Goal: Task Accomplishment & Management: Complete application form

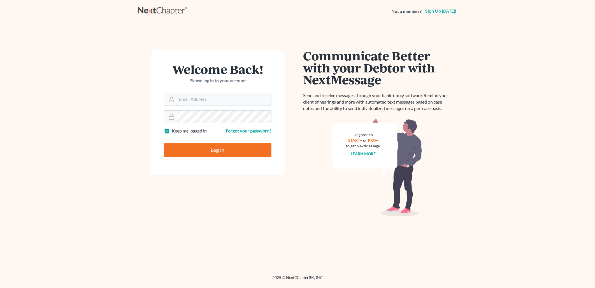
type input "[PERSON_NAME][EMAIL_ADDRESS][DOMAIN_NAME]"
click at [237, 150] on input "Log In" at bounding box center [218, 150] width 108 height 14
type input "Thinking..."
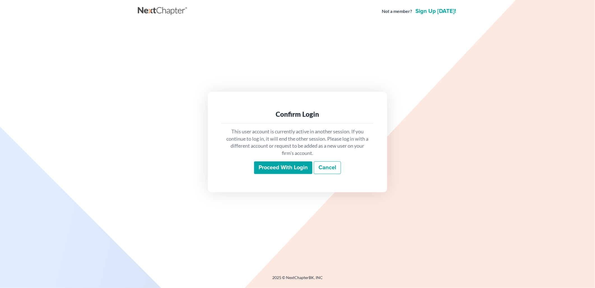
click at [277, 169] on input "Proceed with login" at bounding box center [283, 167] width 58 height 13
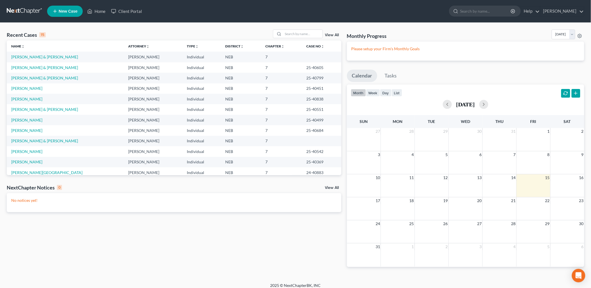
click at [69, 11] on span "New Case" at bounding box center [68, 11] width 19 height 4
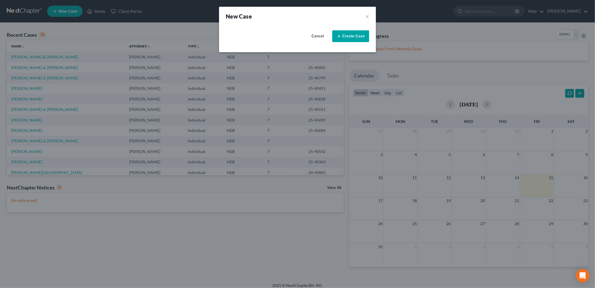
select select "48"
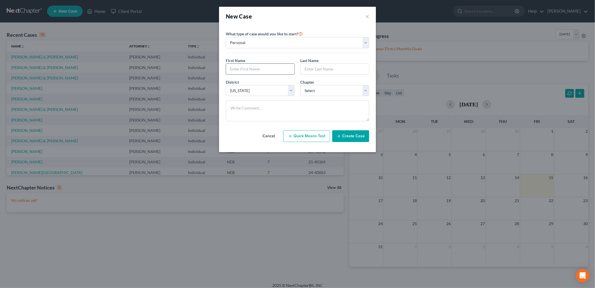
click at [260, 72] on input "text" at bounding box center [260, 69] width 68 height 11
type input "Diego"
type input "Molina"
select select "0"
click at [348, 137] on button "Create Case" at bounding box center [350, 136] width 37 height 12
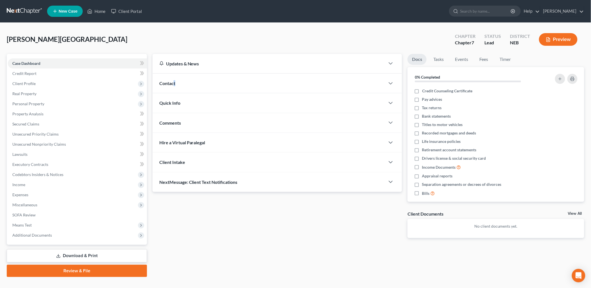
click at [174, 84] on span "Contact" at bounding box center [167, 82] width 16 height 5
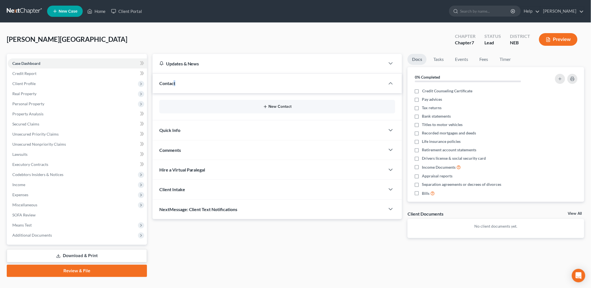
drag, startPoint x: 174, startPoint y: 85, endPoint x: 256, endPoint y: 106, distance: 84.5
click at [256, 106] on button "New Contact" at bounding box center [277, 106] width 227 height 4
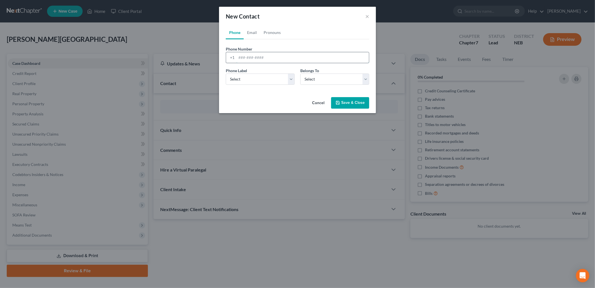
click at [264, 57] on input "tel" at bounding box center [303, 57] width 133 height 11
type input "3082332617"
click at [250, 80] on select "Select Mobile Home Work Other" at bounding box center [260, 78] width 69 height 11
select select "0"
click at [226, 73] on select "Select Mobile Home Work Other" at bounding box center [260, 78] width 69 height 11
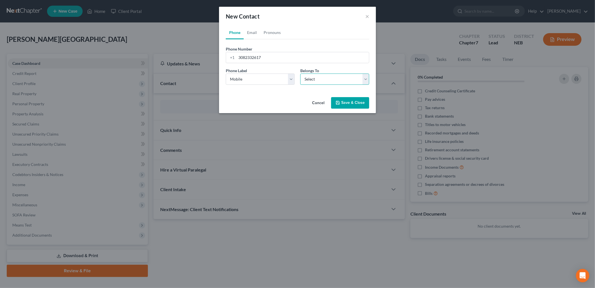
click at [330, 77] on select "Select Client Other" at bounding box center [334, 78] width 69 height 11
select select "0"
click at [300, 73] on select "Select Client Other" at bounding box center [334, 78] width 69 height 11
select select "0"
click at [258, 35] on link "Email" at bounding box center [252, 32] width 17 height 13
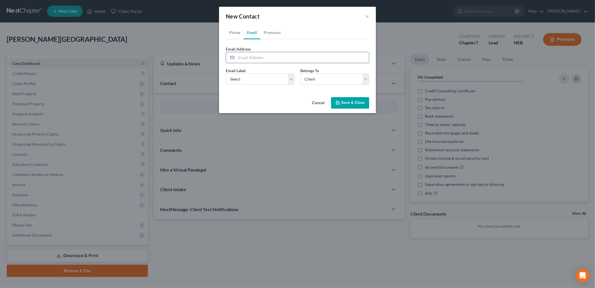
click at [269, 58] on input "email" at bounding box center [303, 57] width 133 height 11
type input "mendezdiego368@gmail.com"
click at [270, 75] on select "Select Home Work Other" at bounding box center [260, 78] width 69 height 11
select select "0"
click at [226, 73] on select "Select Home Work Other" at bounding box center [260, 78] width 69 height 11
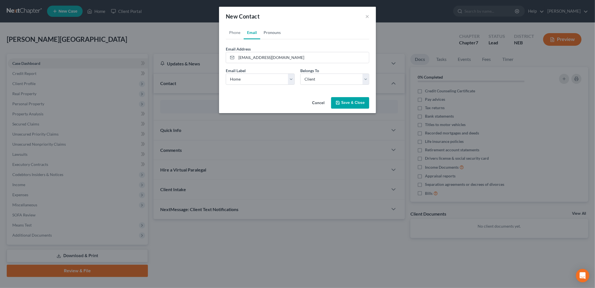
click at [268, 29] on link "Pronouns" at bounding box center [272, 32] width 24 height 13
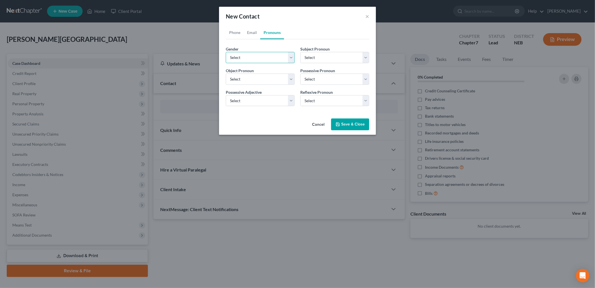
click at [257, 52] on select "Select Male Female Non Binary More Than One Person" at bounding box center [260, 57] width 69 height 11
select select "0"
click at [226, 52] on select "Select Male Female Non Binary More Than One Person" at bounding box center [260, 57] width 69 height 11
select select "0"
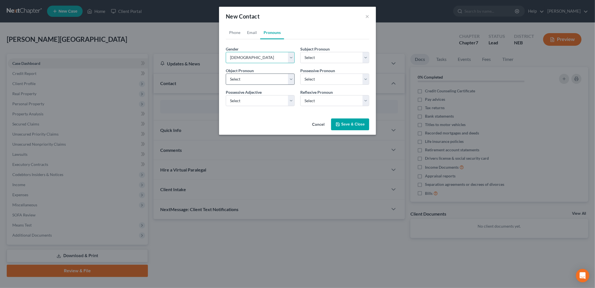
select select "0"
click at [343, 120] on button "Save & Close" at bounding box center [350, 124] width 38 height 12
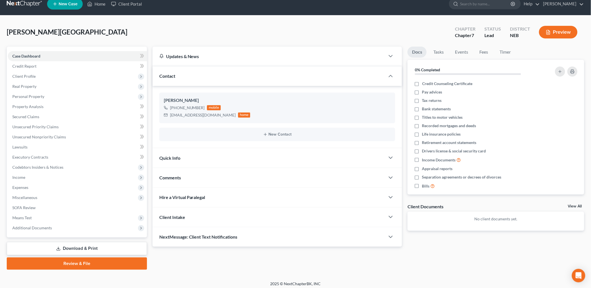
scroll to position [10, 0]
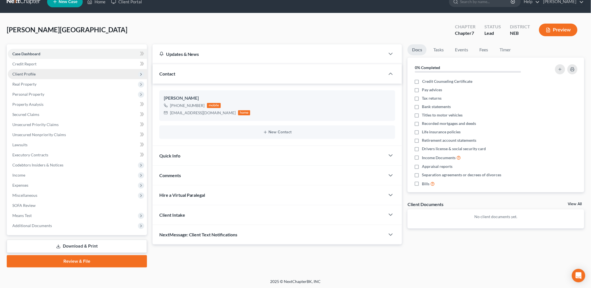
click at [33, 75] on span "Client Profile" at bounding box center [23, 73] width 23 height 5
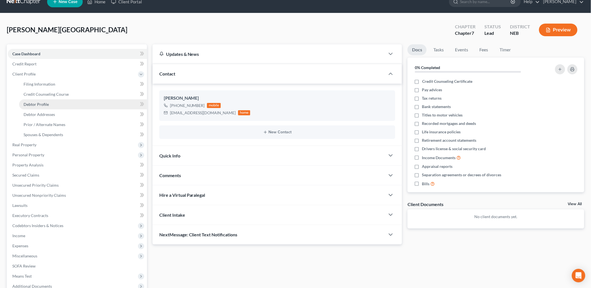
click at [56, 104] on link "Debtor Profile" at bounding box center [83, 104] width 128 height 10
select select "0"
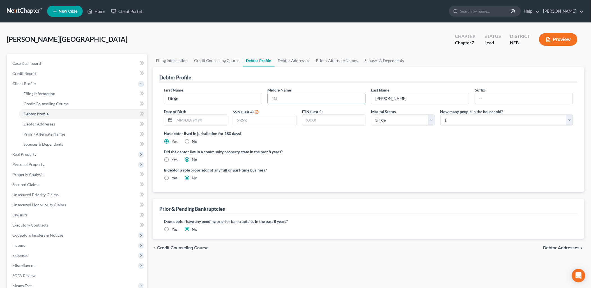
click at [331, 100] on input "text" at bounding box center [317, 98] width 98 height 11
type input "Armando Mendez"
click at [180, 122] on input "text" at bounding box center [200, 120] width 53 height 11
type input "1"
type input "05/30/1987"
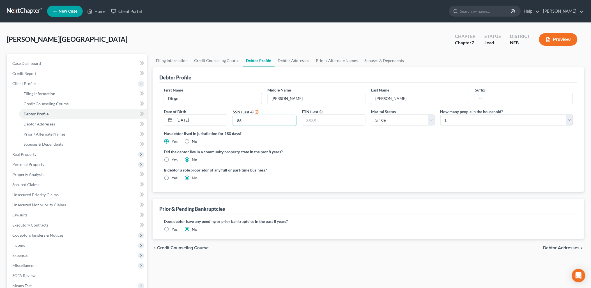
type input "8"
type input "6118"
click at [478, 120] on select "Select 1 2 3 4 5 6 7 8 9 10 11 12 13 14 15 16 17 18 19 20" at bounding box center [506, 119] width 133 height 11
select select "3"
click at [440, 114] on select "Select 1 2 3 4 5 6 7 8 9 10 11 12 13 14 15 16 17 18 19 20" at bounding box center [506, 119] width 133 height 11
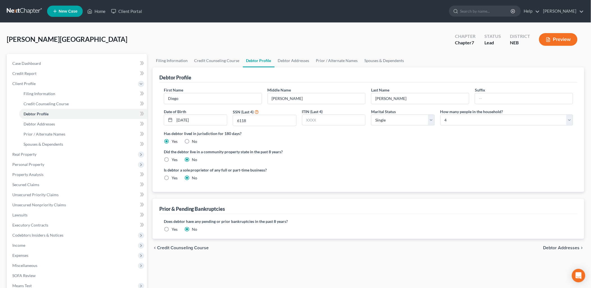
click at [366, 165] on ng-include "First Name Diego Middle Name Armando Mendez Last Name Molina Suffix Date of Bir…" at bounding box center [368, 136] width 409 height 98
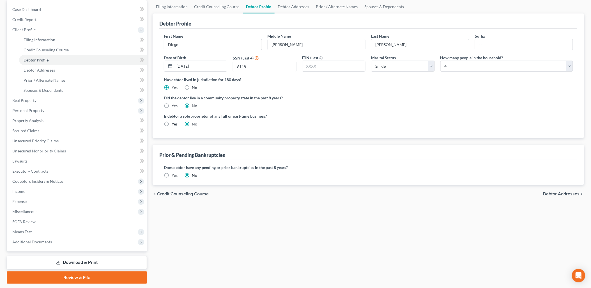
scroll to position [62, 0]
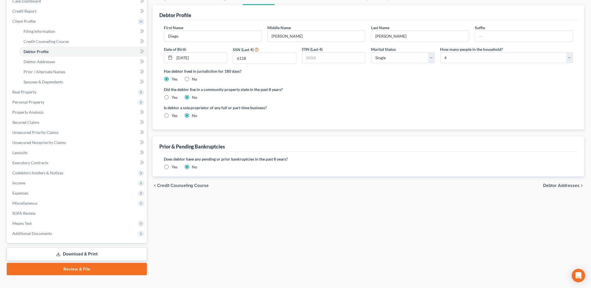
click at [549, 185] on span "Debtor Addresses" at bounding box center [561, 185] width 36 height 4
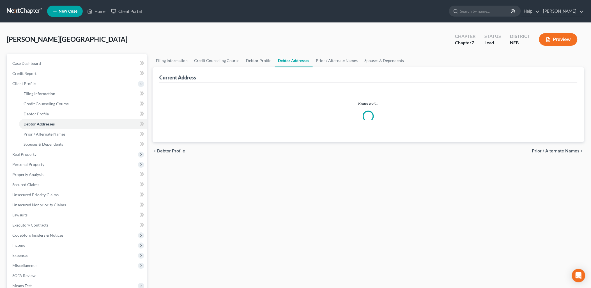
select select "0"
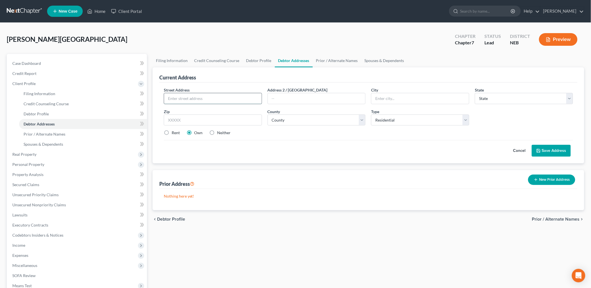
click at [237, 94] on input "text" at bounding box center [213, 98] width 98 height 11
click at [205, 96] on input "text" at bounding box center [213, 98] width 98 height 11
type input "420 E. Ayres St."
click at [403, 102] on input "text" at bounding box center [420, 98] width 98 height 11
type input "Shelton"
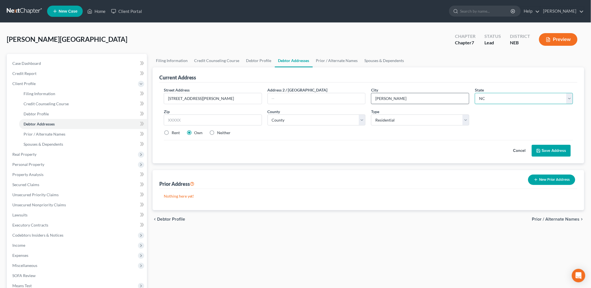
select select "30"
type input "68876"
click at [321, 121] on select "County Adams County Antelope County Arthur County Banner County Blaine County B…" at bounding box center [316, 119] width 98 height 11
select select "9"
click at [267, 114] on select "County Adams County Antelope County Arthur County Banner County Blaine County B…" at bounding box center [316, 119] width 98 height 11
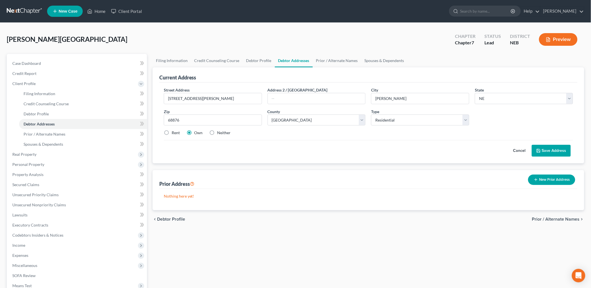
click at [553, 149] on button "Save Address" at bounding box center [550, 151] width 39 height 12
